Goal: Task Accomplishment & Management: Use online tool/utility

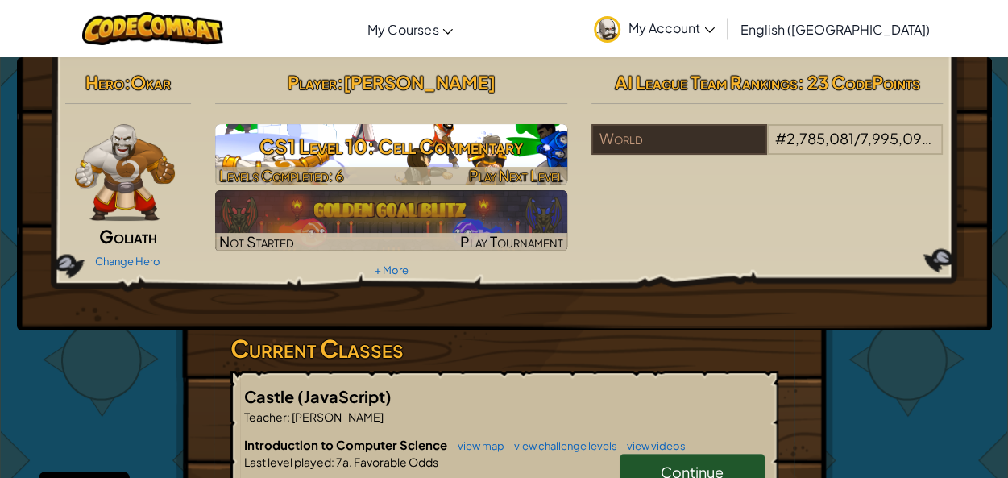
click at [354, 167] on div at bounding box center [391, 176] width 352 height 19
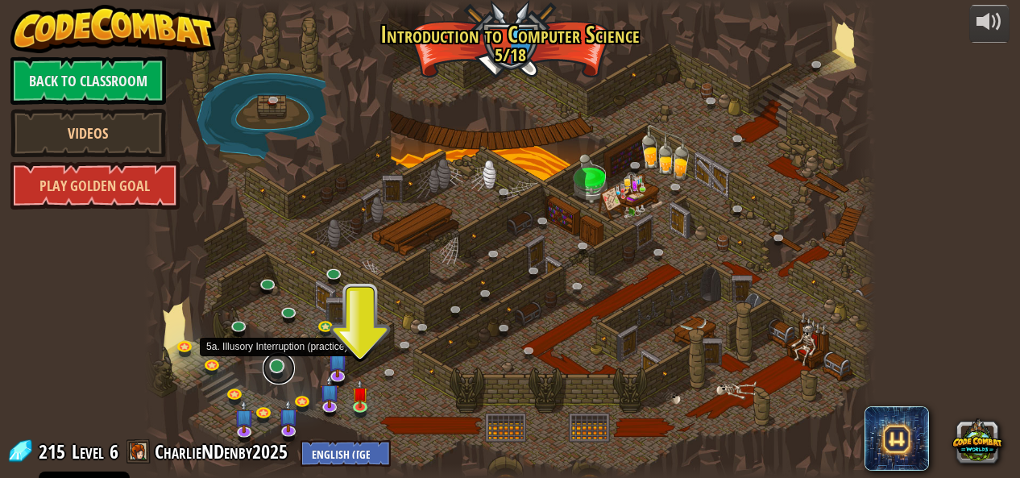
click at [280, 370] on link at bounding box center [279, 368] width 32 height 32
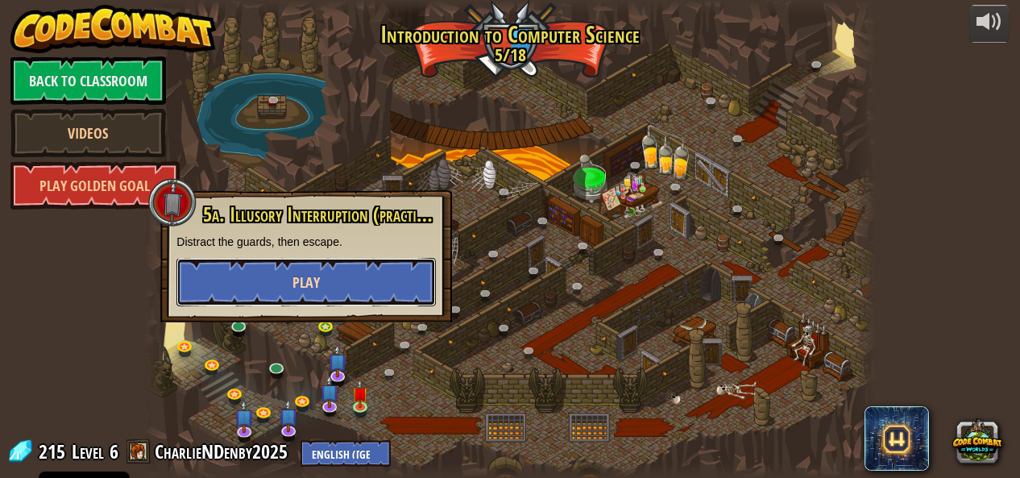
click at [320, 275] on button "Play" at bounding box center [305, 282] width 259 height 48
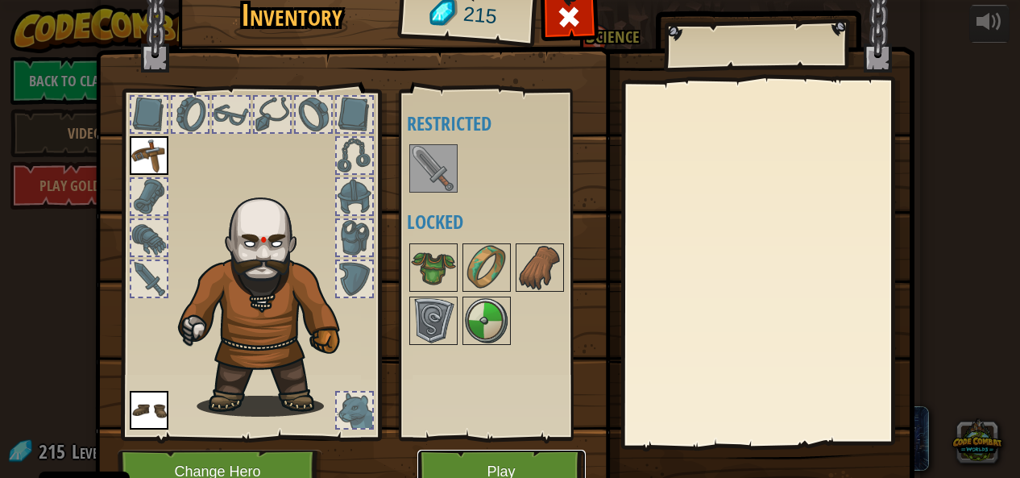
click at [503, 460] on button "Play" at bounding box center [501, 471] width 168 height 44
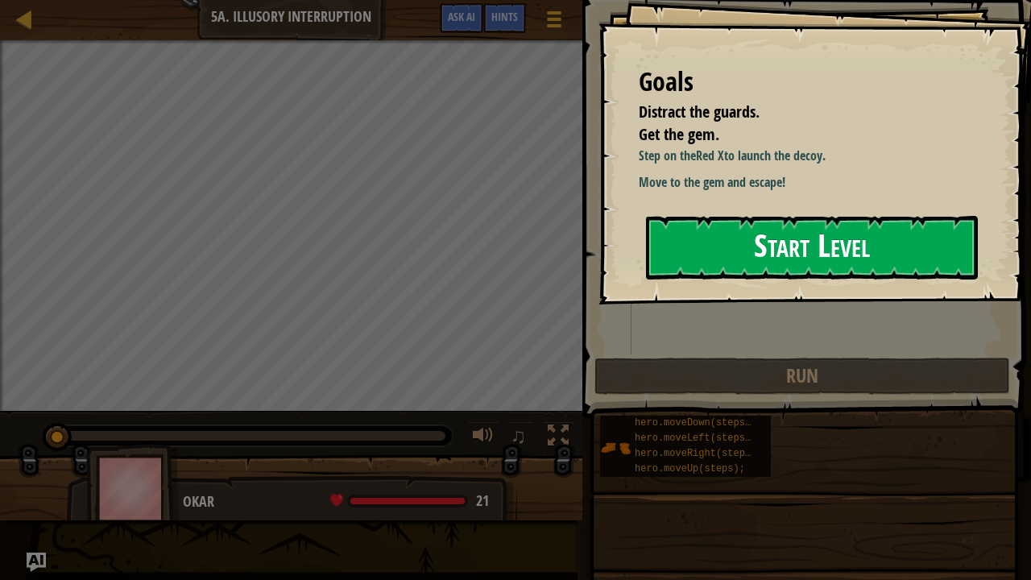
click at [850, 261] on button "Start Level" at bounding box center [812, 248] width 332 height 64
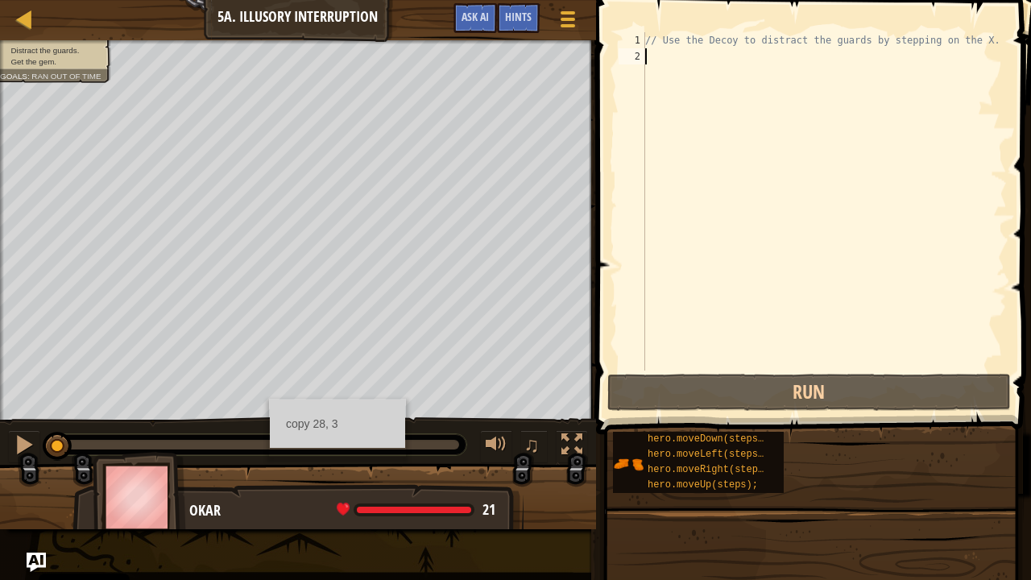
click at [683, 50] on div "// Use the Decoy to distract the guards by stepping on the X." at bounding box center [824, 217] width 365 height 370
type textarea "h"
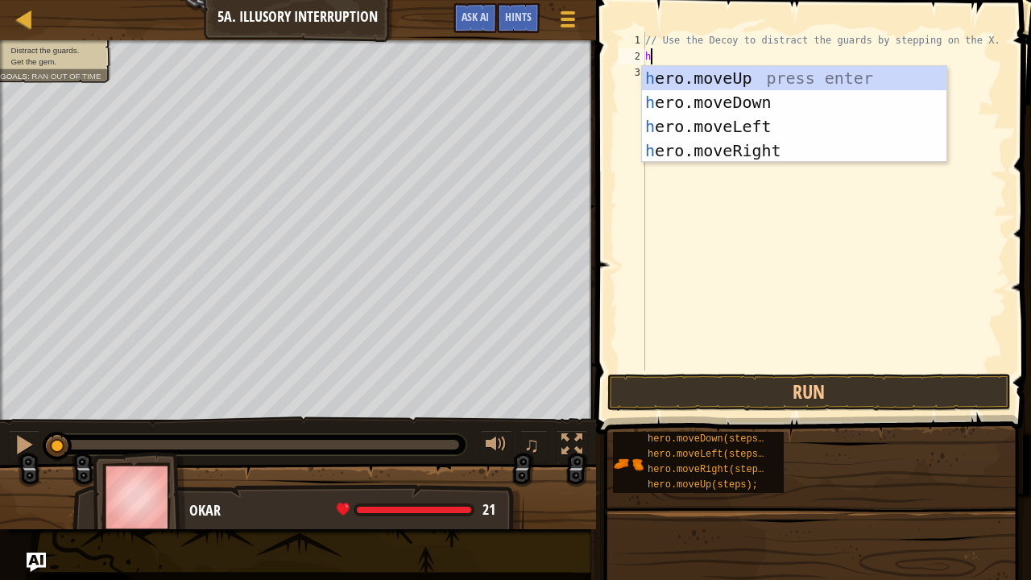
scroll to position [7, 0]
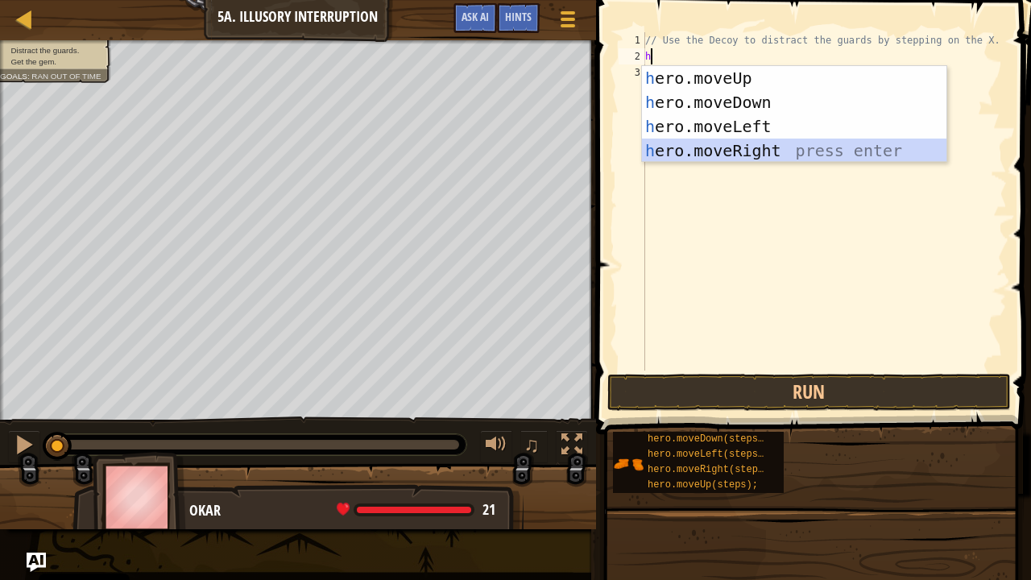
click at [736, 146] on div "h ero.moveUp press enter h ero.moveDown press enter h ero.moveLeft press enter …" at bounding box center [794, 138] width 305 height 145
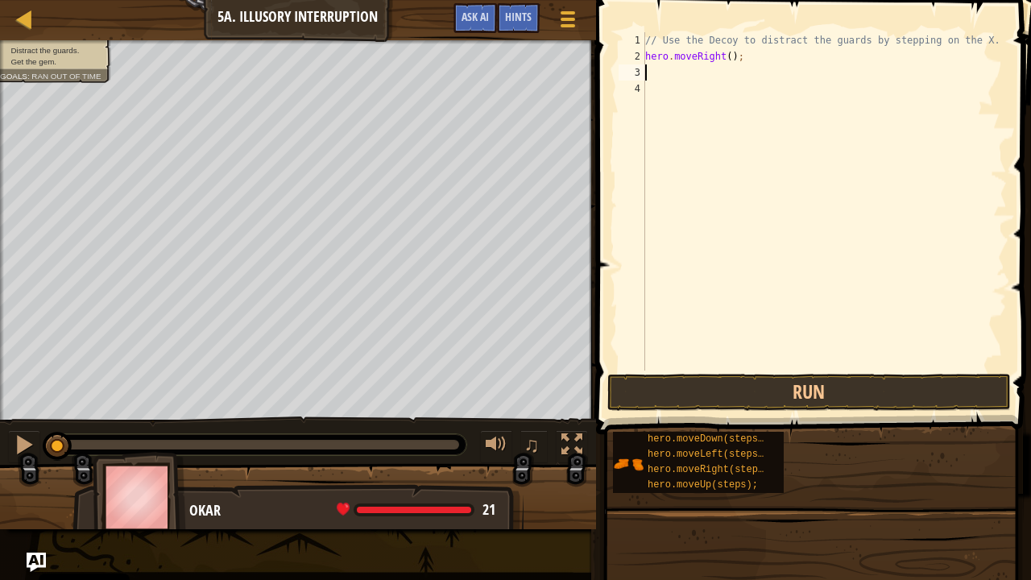
type textarea "h"
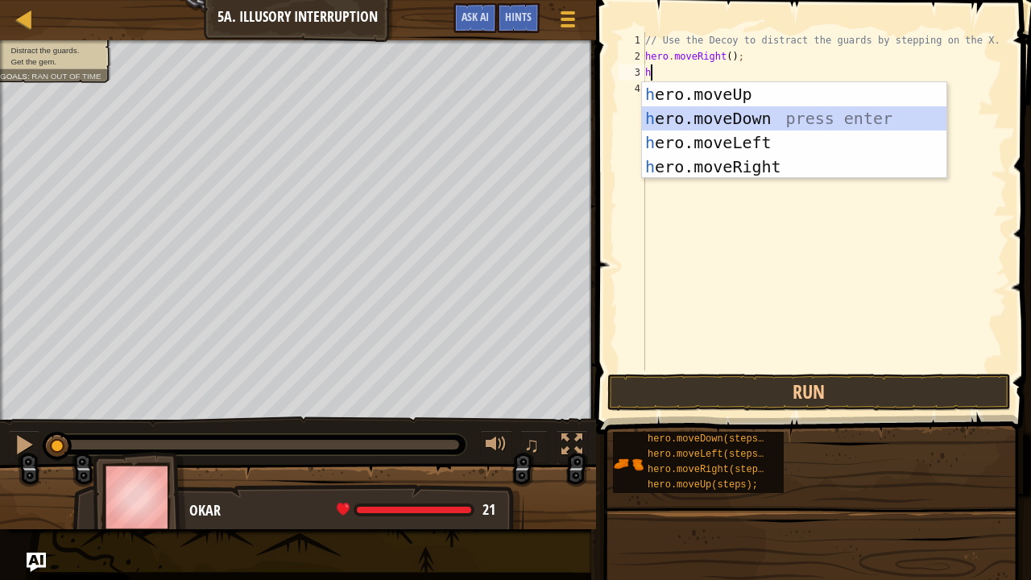
click at [725, 114] on div "h ero.moveUp press enter h ero.moveDown press enter h ero.moveLeft press enter …" at bounding box center [794, 154] width 305 height 145
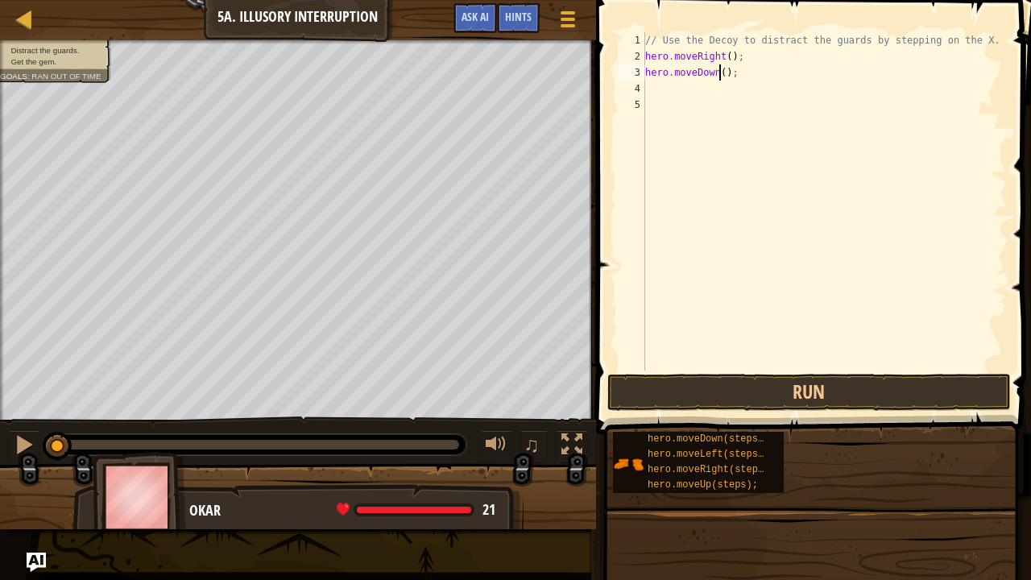
click at [718, 74] on div "// Use the Decoy to distract the guards by stepping on the X. hero . moveRight …" at bounding box center [824, 217] width 365 height 370
type textarea "hero.moveDown(2);"
click at [685, 87] on div "// Use the Decoy to distract the guards by stepping on the X. hero . moveRight …" at bounding box center [824, 217] width 365 height 370
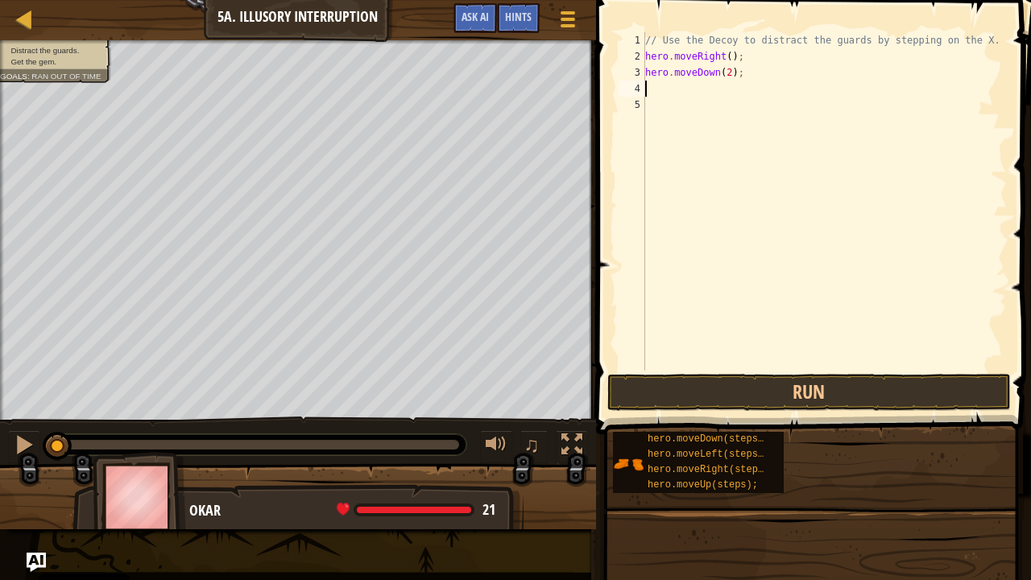
type textarea "h"
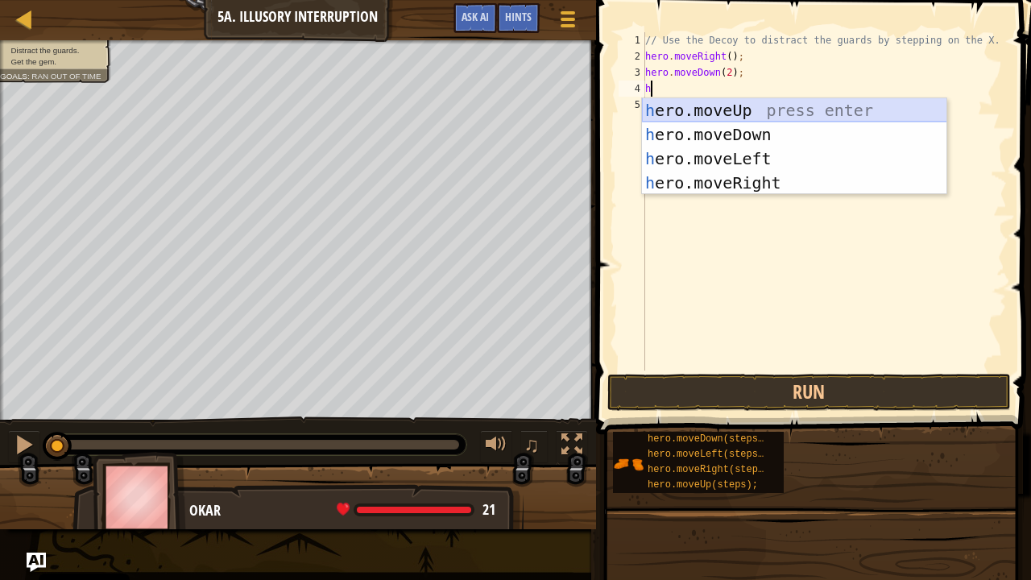
click at [739, 107] on div "h ero.moveUp press enter h ero.moveDown press enter h ero.moveLeft press enter …" at bounding box center [794, 170] width 305 height 145
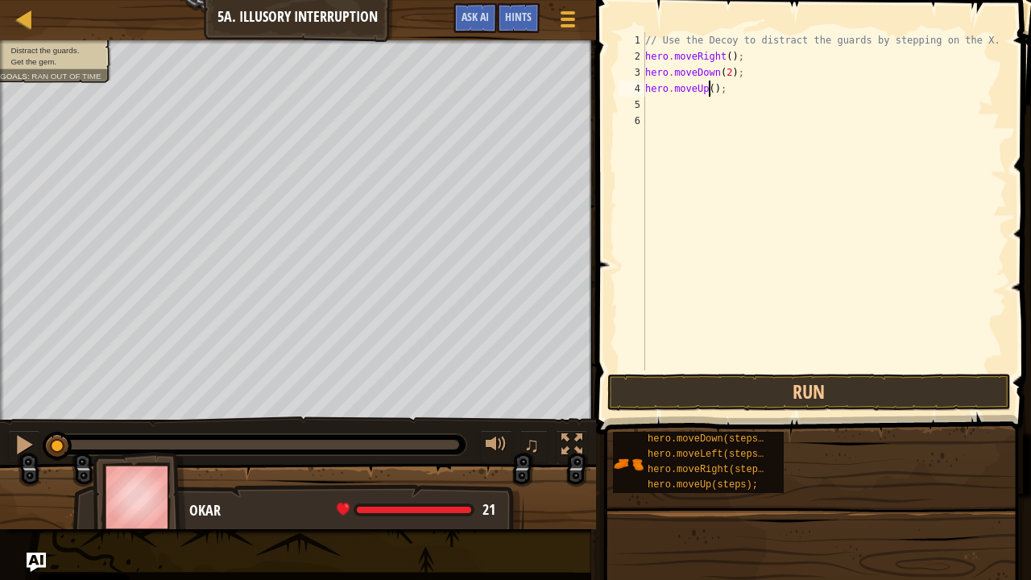
click at [707, 88] on div "// Use the Decoy to distract the guards by stepping on the X. hero . moveRight …" at bounding box center [824, 217] width 365 height 370
type textarea "hero.moveUp(2);"
click at [672, 108] on div "// Use the Decoy to distract the guards by stepping on the X. hero . moveRight …" at bounding box center [824, 217] width 365 height 370
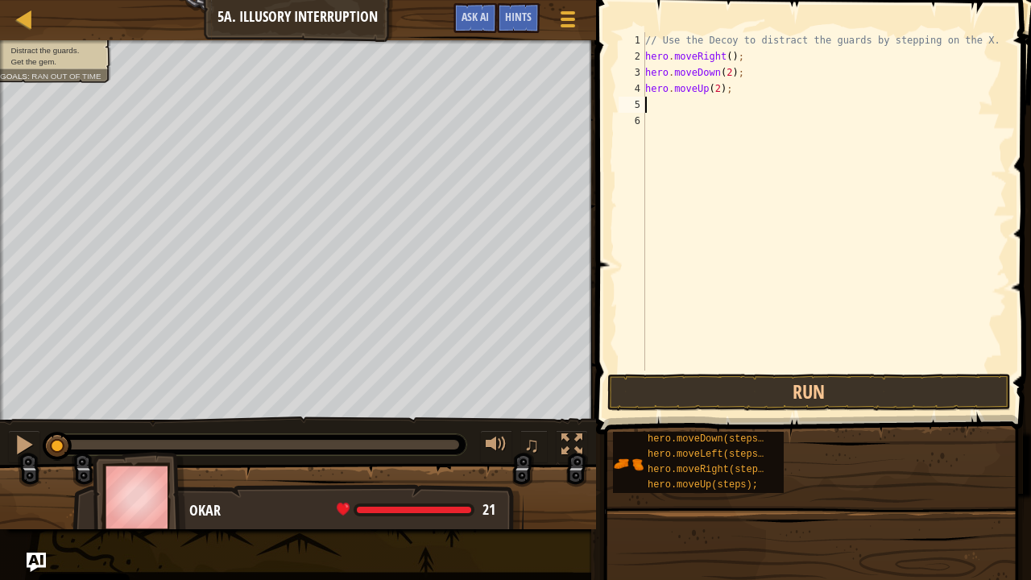
type textarea "h"
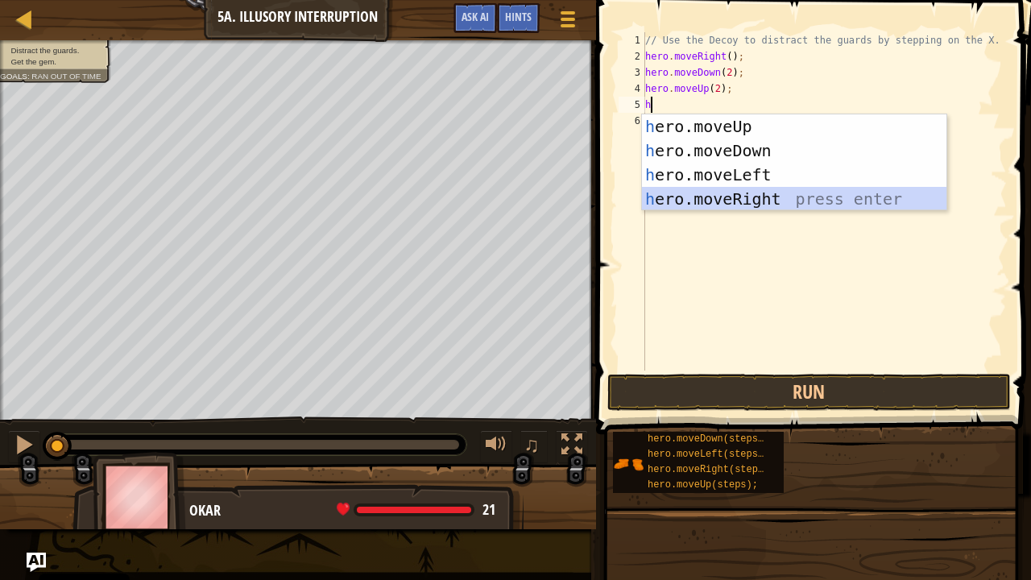
click at [726, 198] on div "h ero.moveUp press enter h ero.moveDown press enter h ero.moveLeft press enter …" at bounding box center [794, 186] width 305 height 145
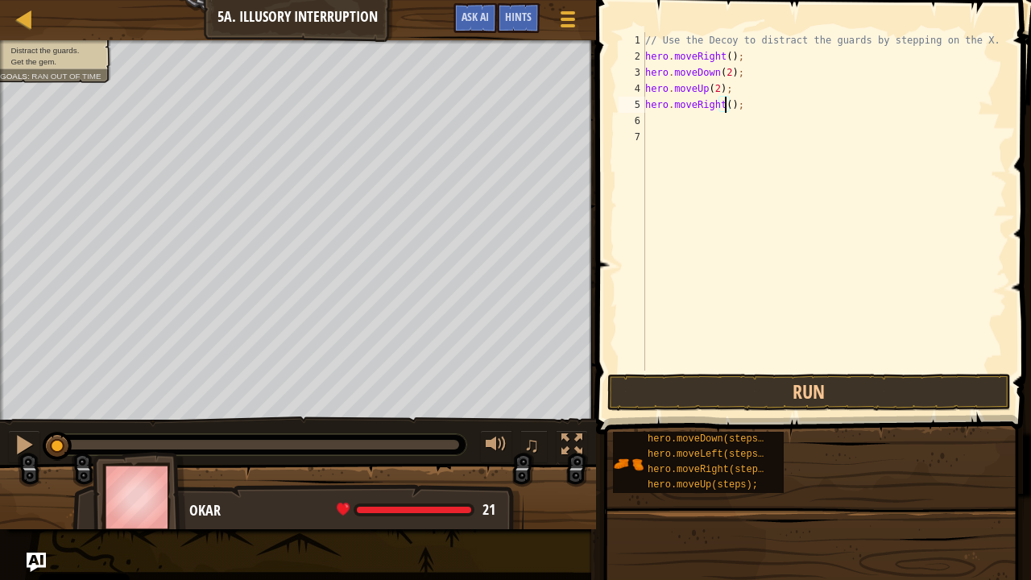
click at [723, 104] on div "// Use the Decoy to distract the guards by stepping on the X. hero . moveRight …" at bounding box center [824, 217] width 365 height 370
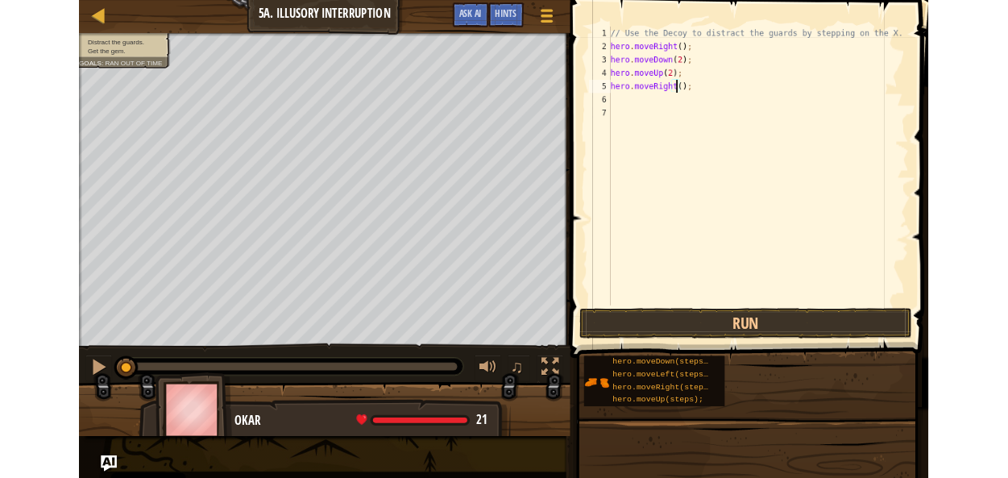
scroll to position [7, 6]
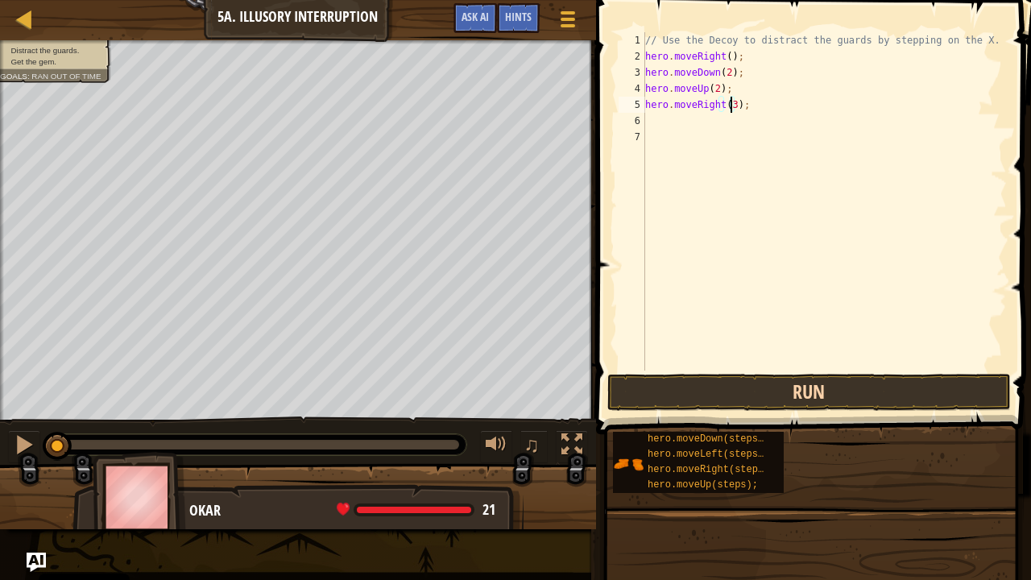
type textarea "hero.moveRight(3);"
click at [830, 397] on button "Run" at bounding box center [808, 392] width 403 height 37
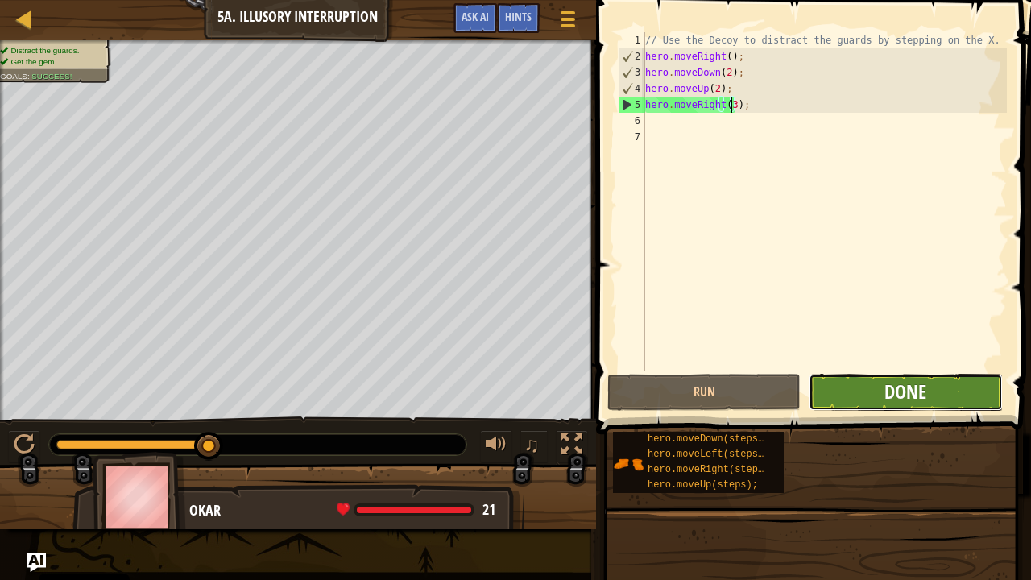
click at [917, 379] on span "Done" at bounding box center [905, 392] width 42 height 26
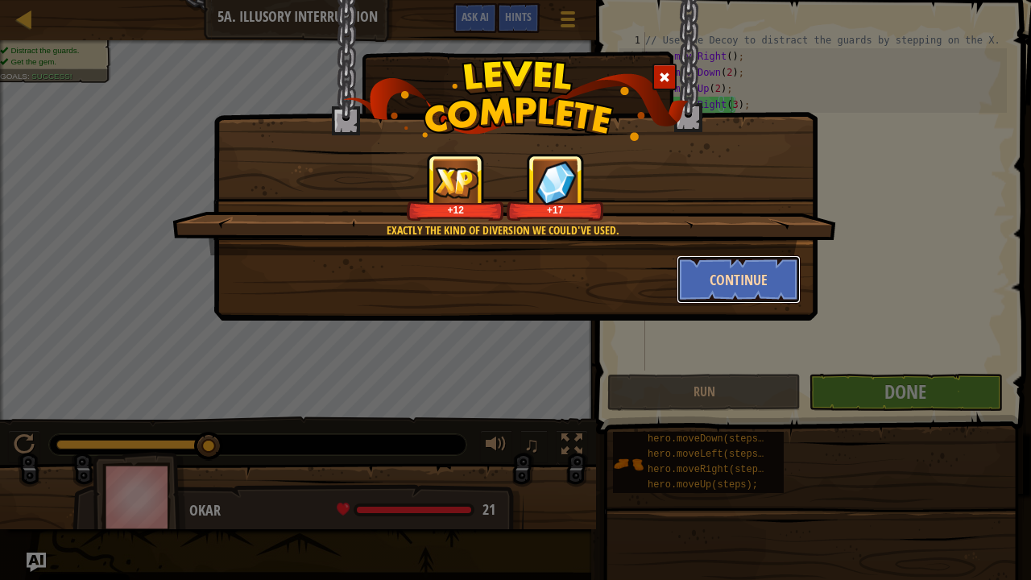
click at [750, 286] on button "Continue" at bounding box center [739, 279] width 125 height 48
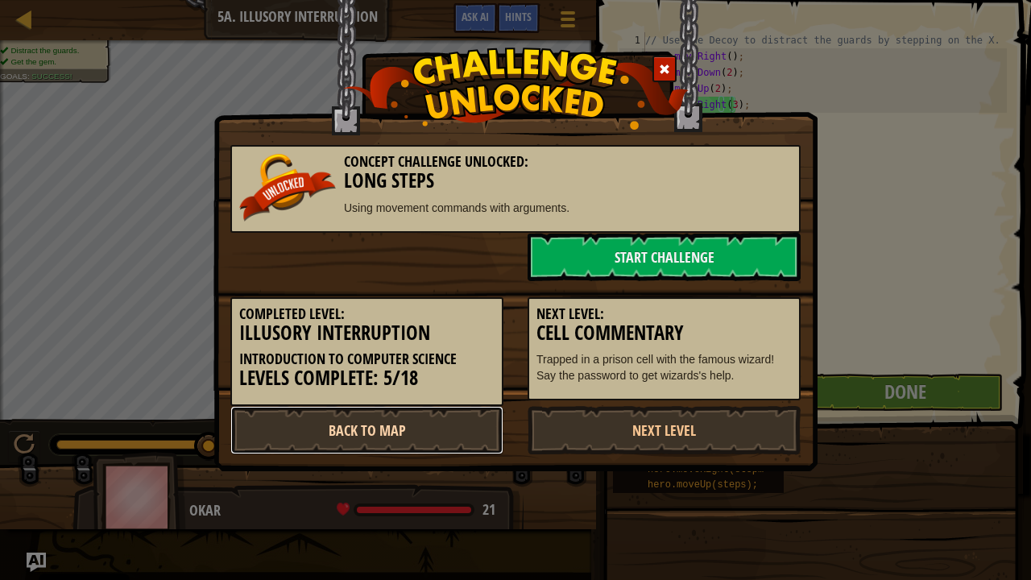
click at [434, 428] on link "Back to Map" at bounding box center [366, 430] width 273 height 48
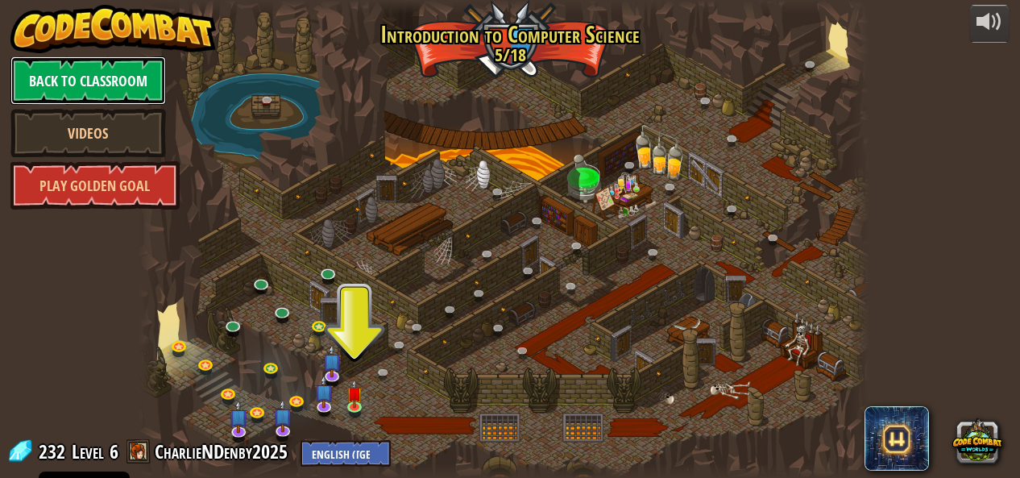
click at [72, 86] on link "Back to Classroom" at bounding box center [87, 80] width 155 height 48
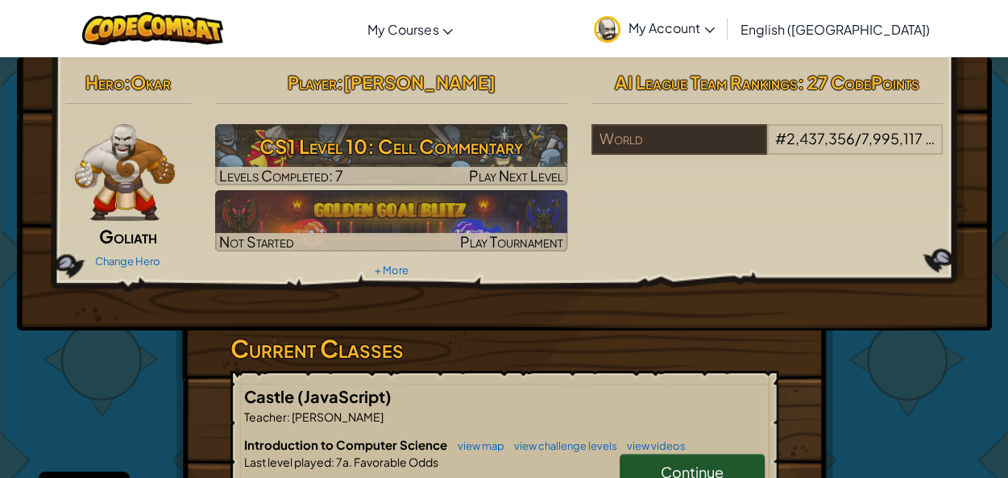
click at [714, 33] on span "My Account" at bounding box center [671, 27] width 86 height 17
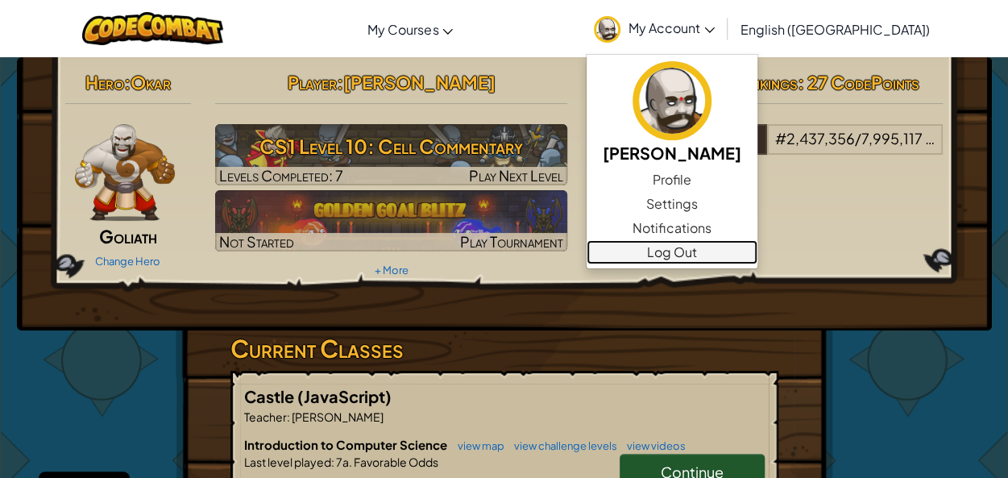
click at [741, 252] on link "Log Out" at bounding box center [671, 252] width 171 height 24
